Goal: Task Accomplishment & Management: Manage account settings

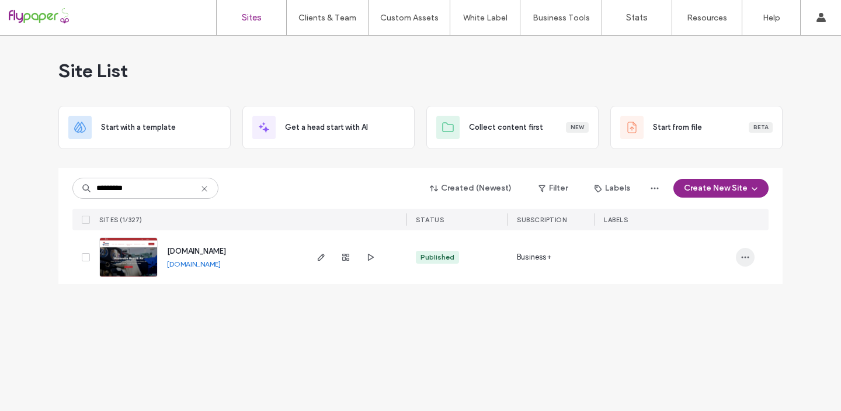
type input "*********"
click at [748, 256] on use "button" at bounding box center [746, 257] width 8 height 2
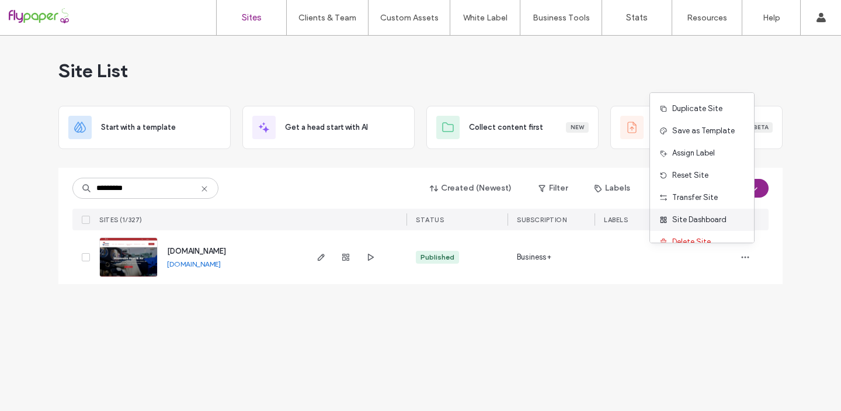
click at [725, 221] on div "Site Dashboard" at bounding box center [702, 220] width 104 height 22
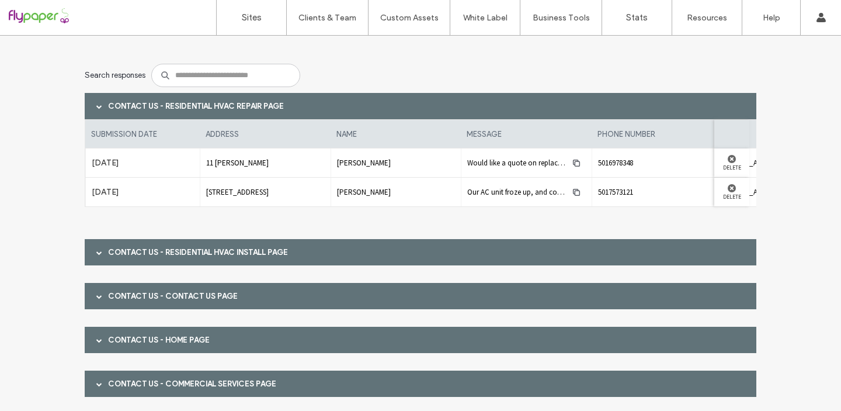
scroll to position [71, 0]
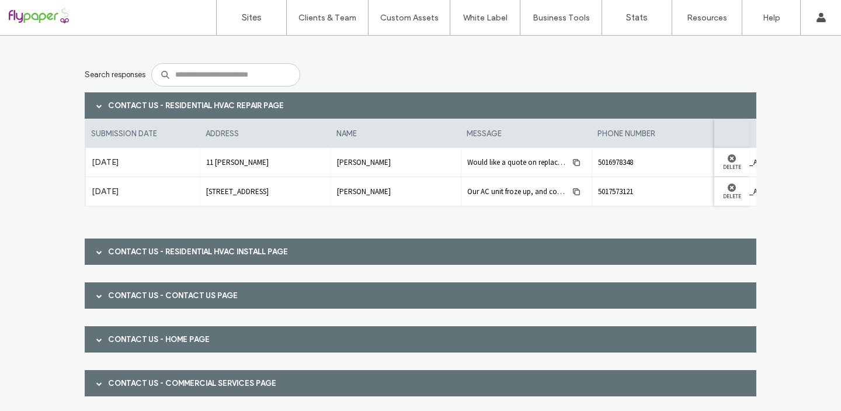
click at [96, 250] on span at bounding box center [99, 252] width 6 height 6
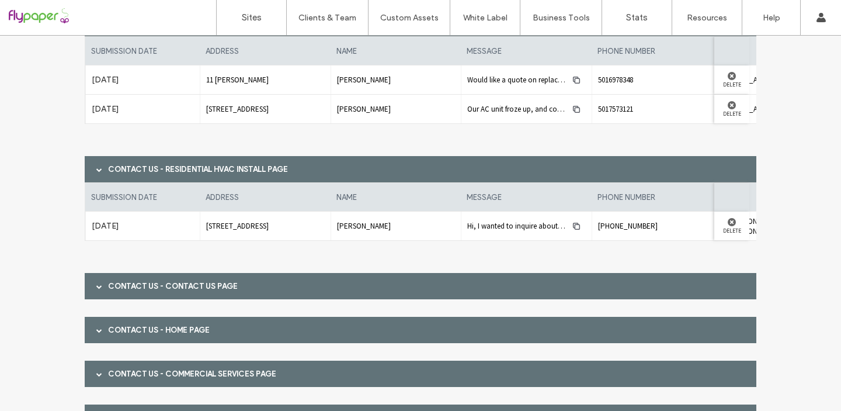
scroll to position [158, 0]
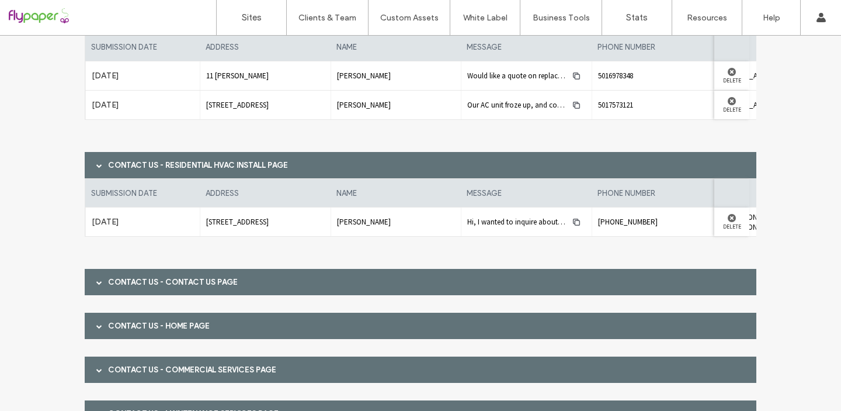
click at [98, 285] on span at bounding box center [99, 282] width 6 height 20
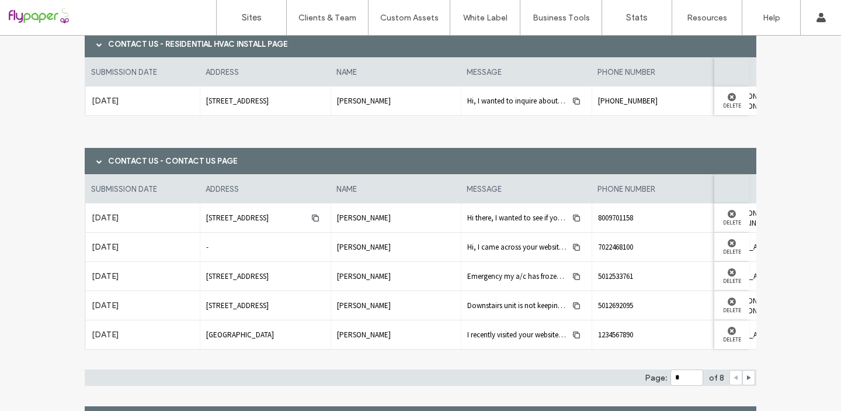
scroll to position [296, 0]
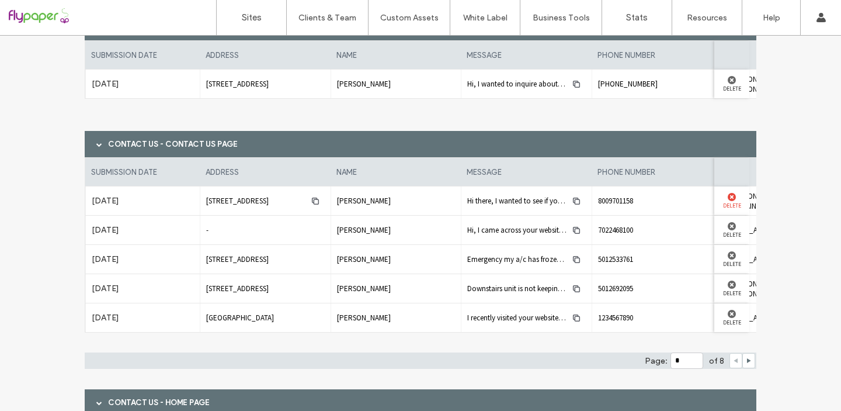
click at [728, 197] on use at bounding box center [732, 197] width 8 height 8
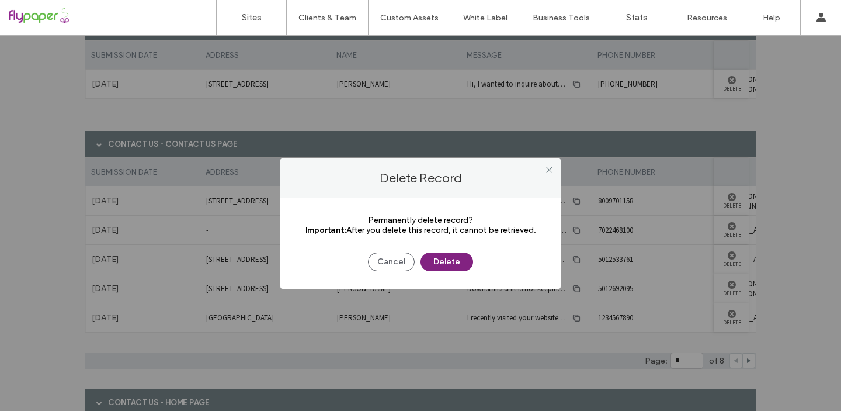
click at [461, 263] on button "Delete" at bounding box center [447, 261] width 53 height 19
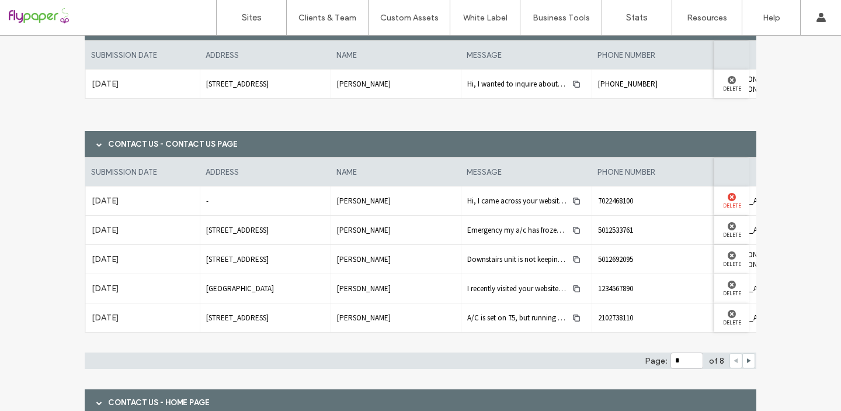
click at [722, 196] on div at bounding box center [731, 197] width 23 height 8
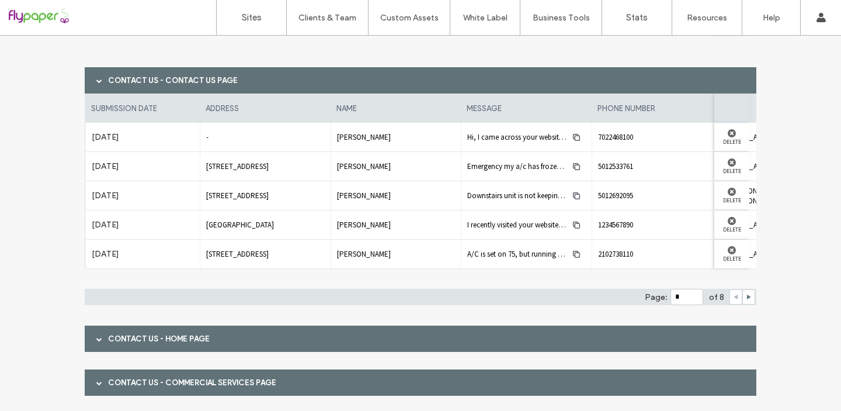
scroll to position [429, 0]
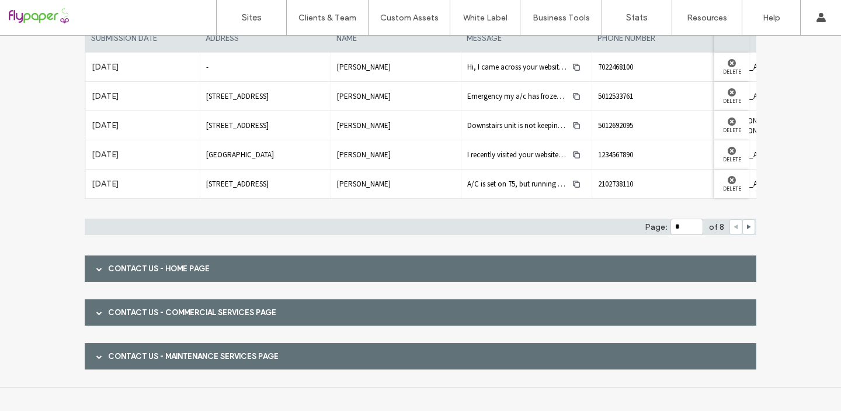
click at [96, 269] on span at bounding box center [99, 269] width 6 height 6
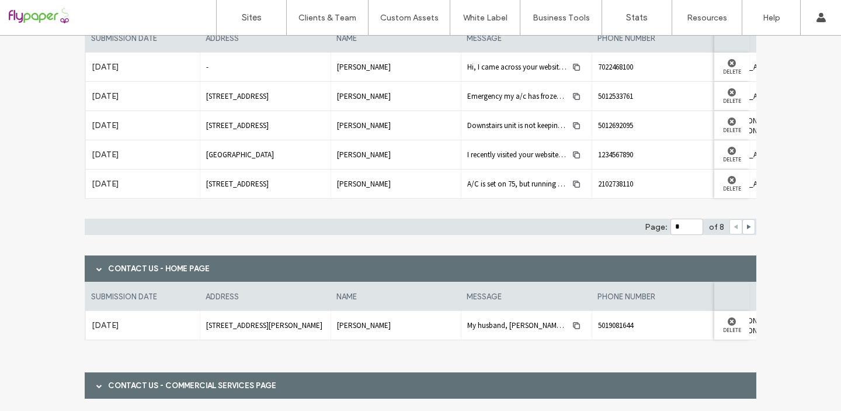
scroll to position [502, 0]
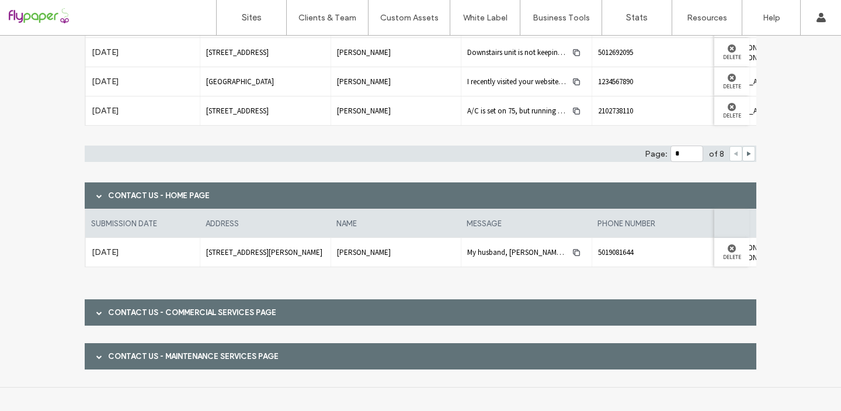
click at [96, 311] on span at bounding box center [99, 313] width 6 height 6
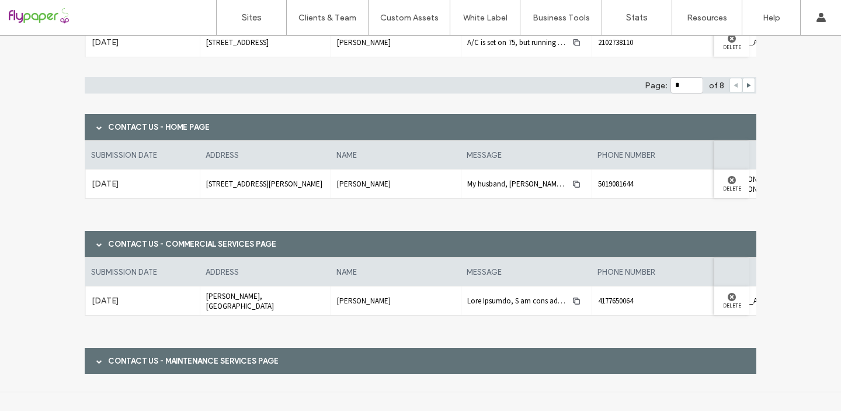
scroll to position [575, 0]
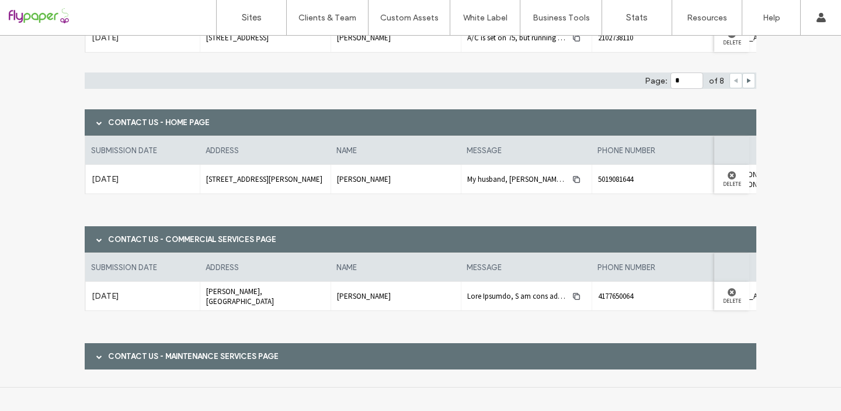
click at [91, 363] on div at bounding box center [100, 356] width 18 height 20
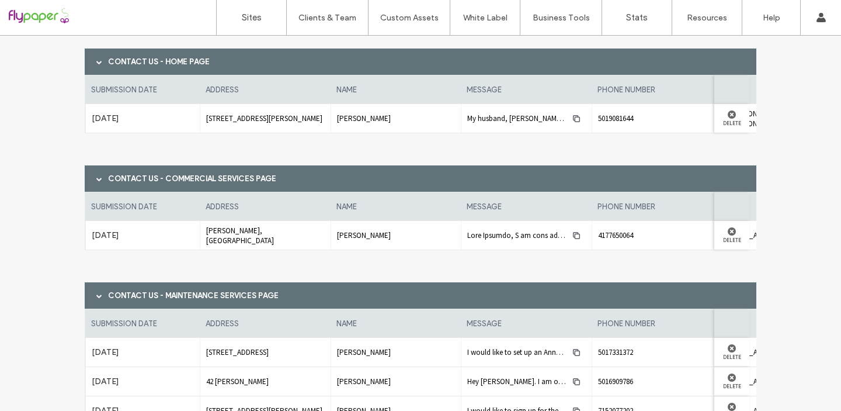
scroll to position [707, 0]
